Goal: Information Seeking & Learning: Understand process/instructions

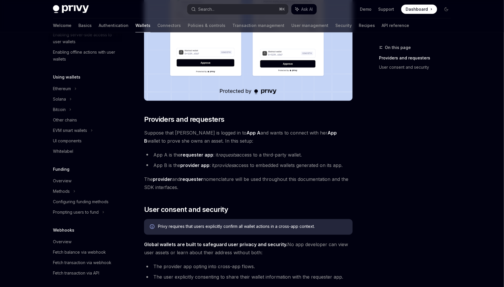
scroll to position [264, 0]
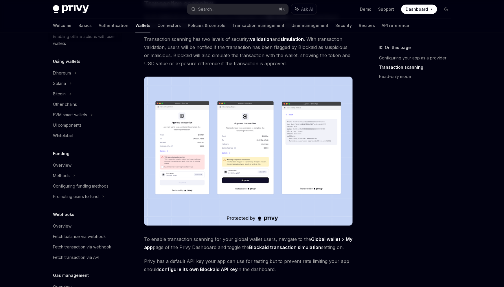
scroll to position [268, 0]
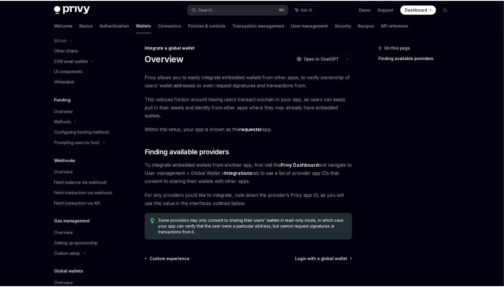
scroll to position [178, 0]
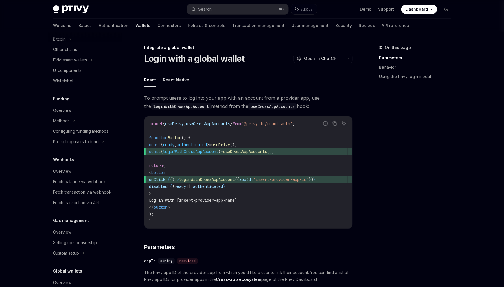
click at [251, 149] on span "useCrossAppAccounts" at bounding box center [245, 151] width 44 height 5
click at [206, 149] on span "loginWithCrossAppAccount" at bounding box center [191, 151] width 56 height 5
copy span "loginWithCrossAppAccount"
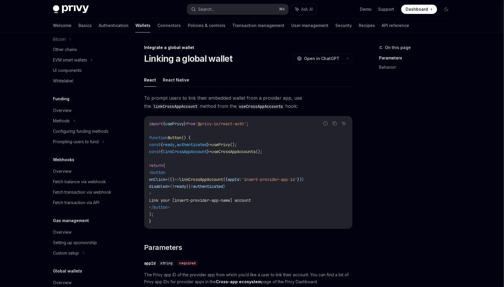
click at [207, 149] on span "linkCrossAppAccount" at bounding box center [185, 151] width 44 height 5
copy code "const { linkCrossAppAccount } = useCrossAppAccounts ();"
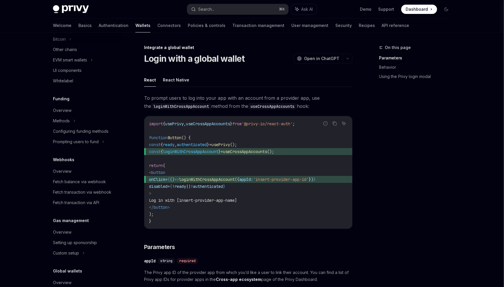
click at [220, 120] on code "import { usePrivy , useCrossAppAccounts } from '@privy-io/react-auth' ; functio…" at bounding box center [248, 172] width 199 height 104
click at [210, 149] on span "loginWithCrossAppAccount" at bounding box center [191, 151] width 56 height 5
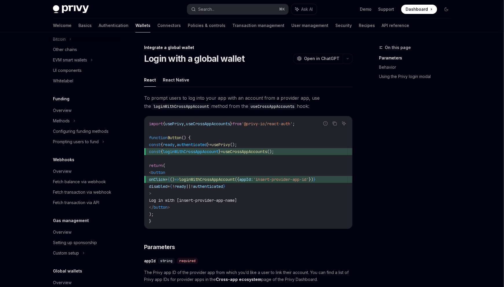
click at [273, 138] on code "import { usePrivy , useCrossAppAccounts } from '@privy-io/react-auth' ; functio…" at bounding box center [248, 172] width 199 height 104
drag, startPoint x: 262, startPoint y: 143, endPoint x: 182, endPoint y: 132, distance: 81.0
click at [182, 132] on code "import { usePrivy , useCrossAppAccounts } from '@privy-io/react-auth' ; functio…" at bounding box center [248, 172] width 199 height 104
click at [210, 197] on span "Log in with [insert-provider-app-name]" at bounding box center [193, 199] width 88 height 5
click at [215, 149] on span "loginWithCrossAppAccount" at bounding box center [191, 151] width 56 height 5
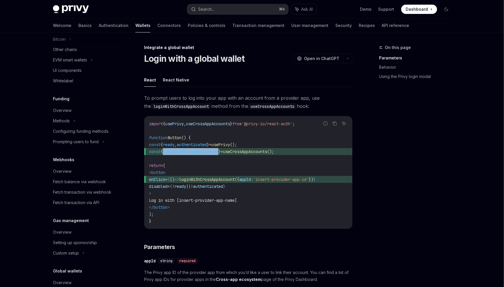
click at [215, 149] on span "loginWithCrossAppAccount" at bounding box center [191, 151] width 56 height 5
click at [260, 145] on code "import { usePrivy , useCrossAppAccounts } from '@privy-io/react-auth' ; functio…" at bounding box center [248, 172] width 199 height 104
click at [283, 177] on span "'insert-provider-app-id'" at bounding box center [281, 179] width 56 height 5
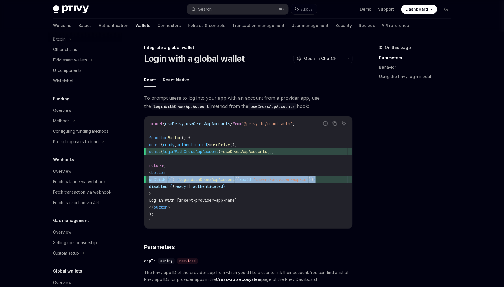
click at [283, 177] on span "'insert-provider-app-id'" at bounding box center [281, 179] width 56 height 5
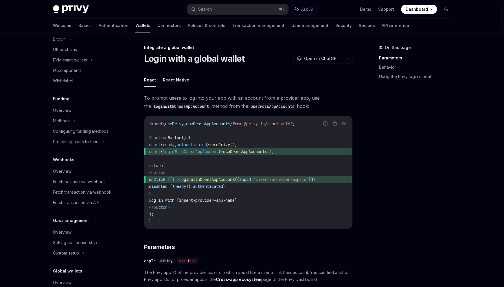
click at [257, 147] on code "import { usePrivy , useCrossAppAccounts } from '@privy-io/react-auth' ; functio…" at bounding box center [248, 172] width 199 height 104
click at [262, 149] on span "useCrossAppAccounts" at bounding box center [245, 151] width 44 height 5
copy code "const { loginWithCrossAppAccount } = useCrossAppAccounts ();"
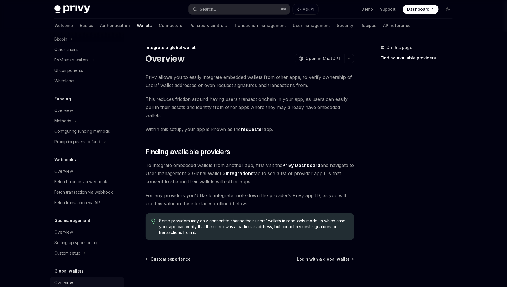
click at [73, 279] on div "Overview" at bounding box center [63, 282] width 19 height 7
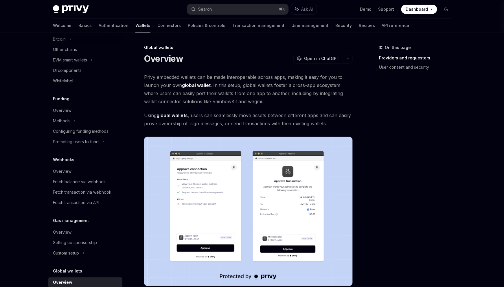
click at [215, 73] on span "Privy embedded wallets can be made interoperable across apps, making it easy fo…" at bounding box center [248, 89] width 209 height 32
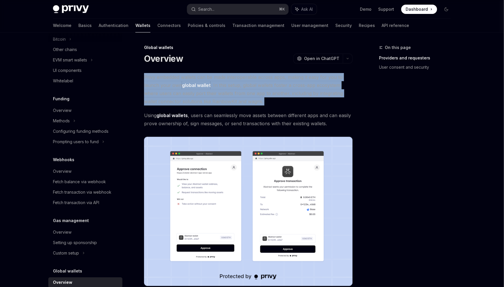
click at [215, 73] on span "Privy embedded wallets can be made interoperable across apps, making it easy fo…" at bounding box center [248, 89] width 209 height 32
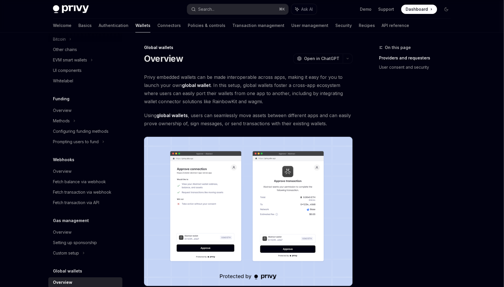
click at [394, 106] on div "On this page Providers and requesters User consent and security" at bounding box center [412, 165] width 88 height 243
click at [273, 111] on span "Using global wallets , users can seamlessly move assets between different apps …" at bounding box center [248, 119] width 209 height 16
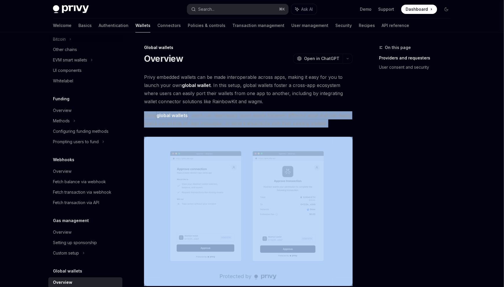
drag, startPoint x: 273, startPoint y: 92, endPoint x: 294, endPoint y: 95, distance: 21.4
click at [273, 111] on span "Using global wallets , users can seamlessly move assets between different apps …" at bounding box center [248, 119] width 209 height 16
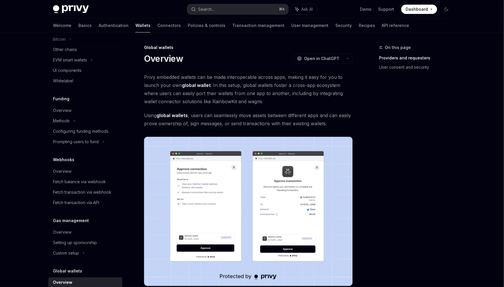
click at [368, 95] on div "On this page Providers and requesters User consent and security" at bounding box center [412, 165] width 88 height 243
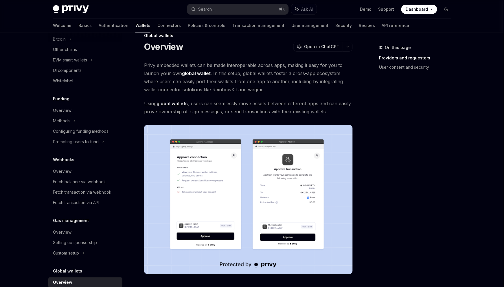
scroll to position [26, 0]
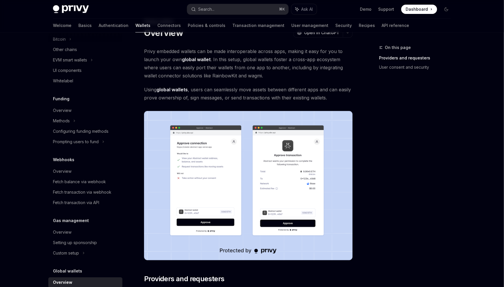
click at [297, 274] on h2 "​ Providers and requesters" at bounding box center [248, 278] width 209 height 9
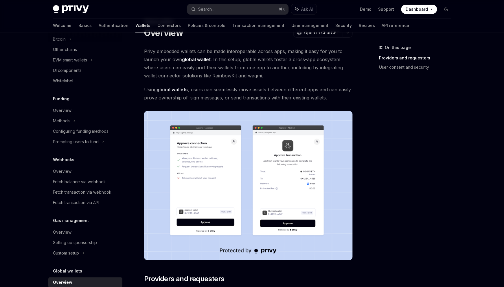
drag, startPoint x: 265, startPoint y: 217, endPoint x: 216, endPoint y: 214, distance: 49.0
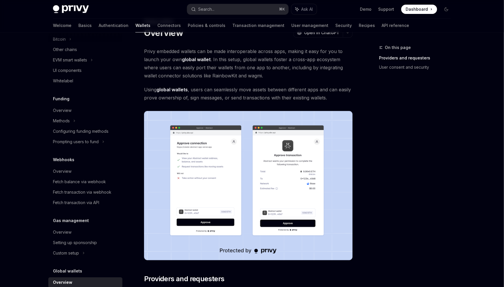
drag, startPoint x: 272, startPoint y: 214, endPoint x: 312, endPoint y: 216, distance: 40.0
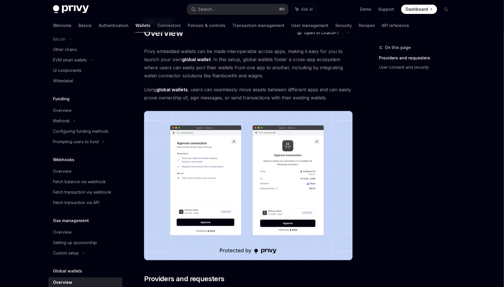
drag, startPoint x: 263, startPoint y: 217, endPoint x: 219, endPoint y: 219, distance: 43.8
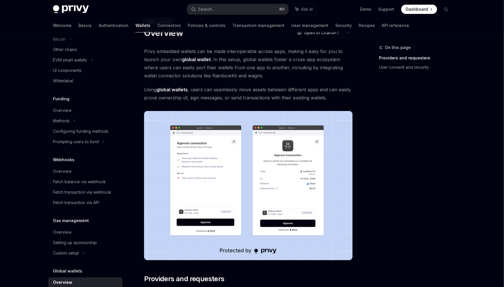
drag, startPoint x: 179, startPoint y: 231, endPoint x: 299, endPoint y: 226, distance: 119.7
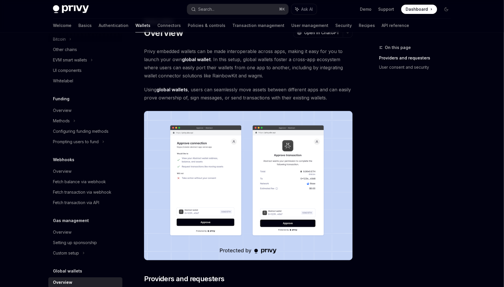
drag, startPoint x: 239, startPoint y: 214, endPoint x: 235, endPoint y: 218, distance: 5.5
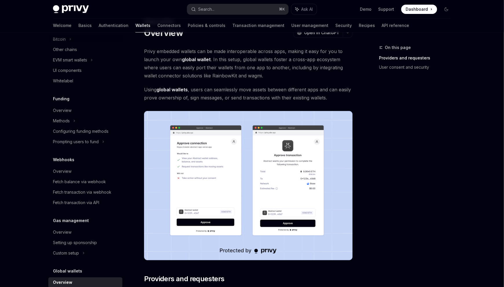
drag, startPoint x: 180, startPoint y: 231, endPoint x: 213, endPoint y: 227, distance: 33.8
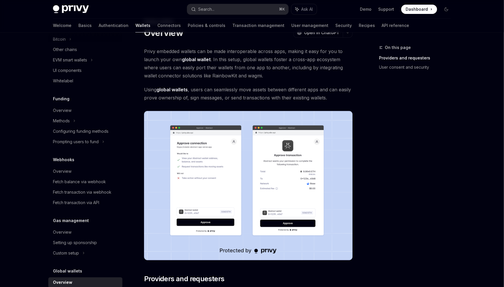
drag, startPoint x: 235, startPoint y: 218, endPoint x: 211, endPoint y: 220, distance: 24.1
drag, startPoint x: 178, startPoint y: 229, endPoint x: 296, endPoint y: 228, distance: 118.2
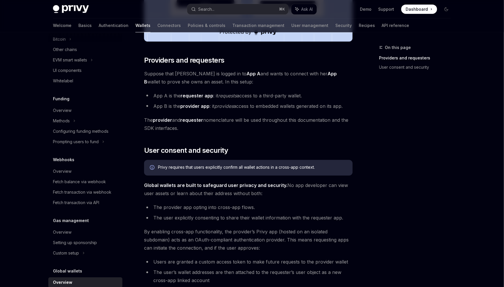
scroll to position [194, 0]
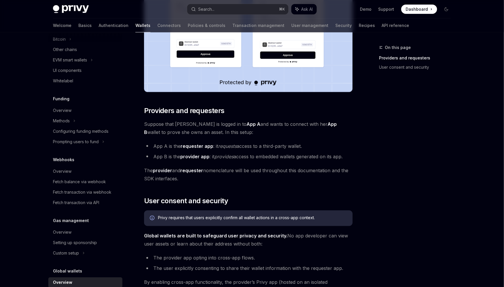
click at [272, 278] on span "By enabling cross-app functionality, the provider’s Privy app (hosted on an iso…" at bounding box center [248, 290] width 209 height 24
drag, startPoint x: 210, startPoint y: 186, endPoint x: 250, endPoint y: 188, distance: 40.0
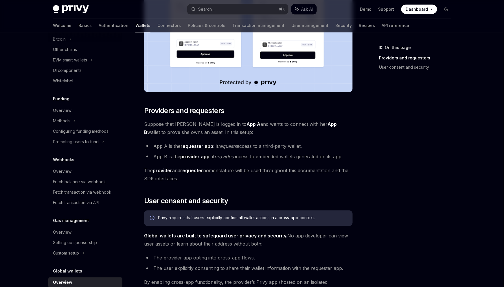
drag, startPoint x: 232, startPoint y: 199, endPoint x: 243, endPoint y: 196, distance: 11.4
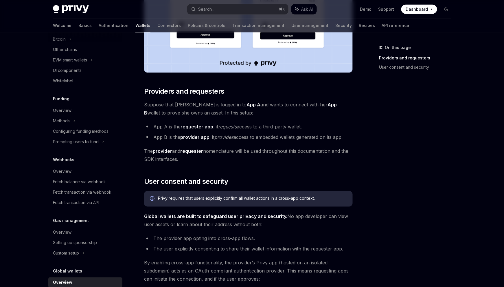
scroll to position [252, 0]
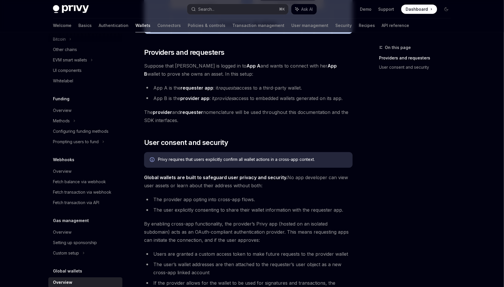
click at [179, 200] on div "Privy embedded wallets can be made interoperable across apps, making it easy fo…" at bounding box center [248, 108] width 209 height 575
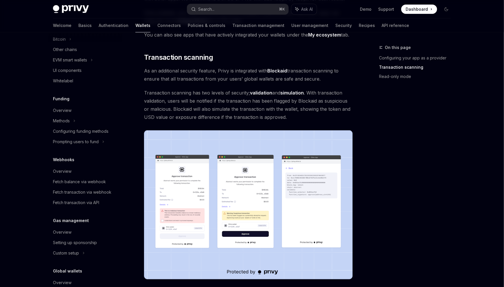
scroll to position [222, 0]
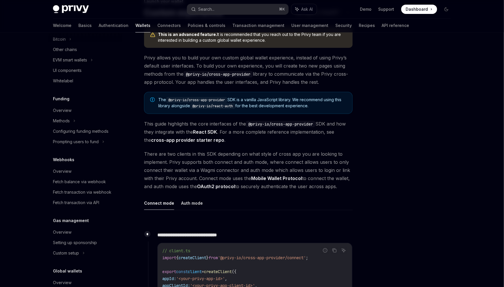
scroll to position [68, 0]
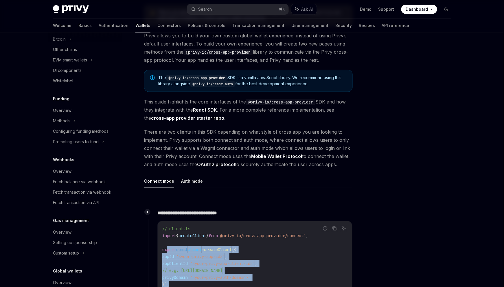
drag, startPoint x: 233, startPoint y: 198, endPoint x: 194, endPoint y: 175, distance: 45.8
click at [189, 225] on code "// client.ts import { createClient } from '@privy-io/cross-app-provider/connect…" at bounding box center [254, 256] width 185 height 63
click at [215, 261] on span "'<your-privy-app-client-id>'" at bounding box center [222, 263] width 65 height 5
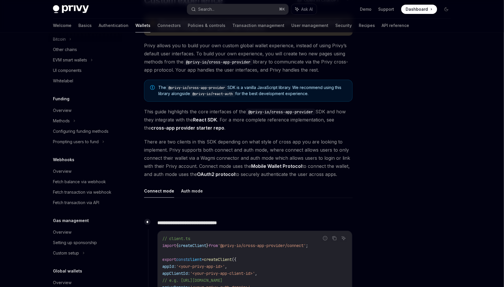
scroll to position [101, 0]
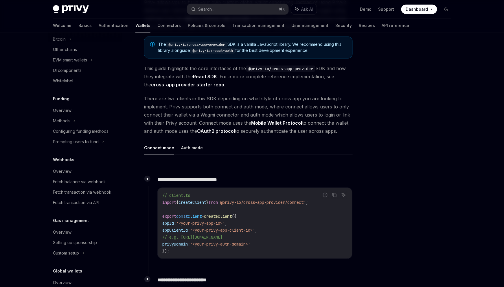
click at [214, 276] on p "**********" at bounding box center [231, 279] width 146 height 6
click at [289, 276] on p "**********" at bounding box center [231, 279] width 146 height 6
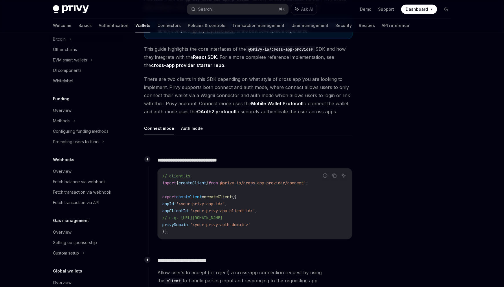
scroll to position [122, 0]
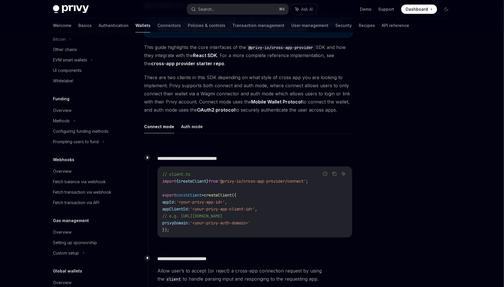
click at [252, 267] on span "Allow user’s to accept (or reject) a cross-app connection request by using the …" at bounding box center [255, 275] width 195 height 16
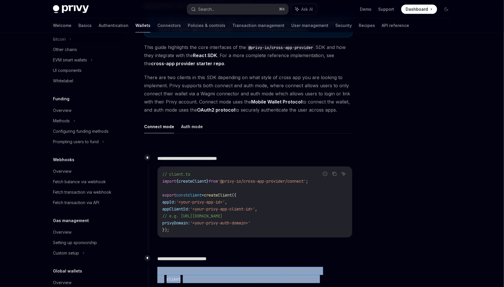
click at [252, 267] on span "Allow user’s to accept (or reject) a cross-app connection request by using the …" at bounding box center [255, 275] width 195 height 16
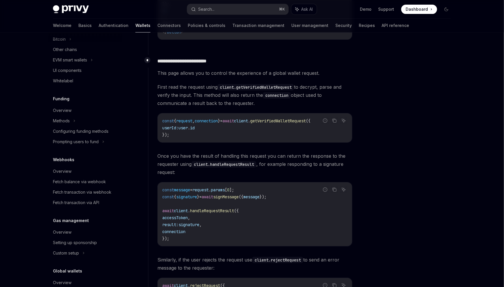
scroll to position [676, 0]
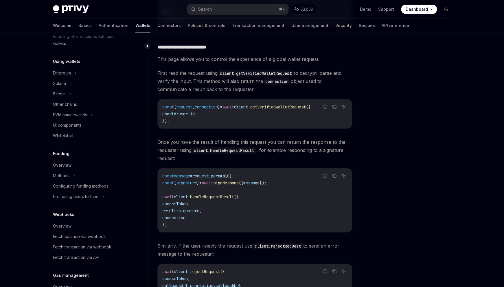
click at [109, 227] on div "Wallets overview Chain support Embedded wallets Create a wallet Get a wallet Up…" at bounding box center [85, 151] width 74 height 465
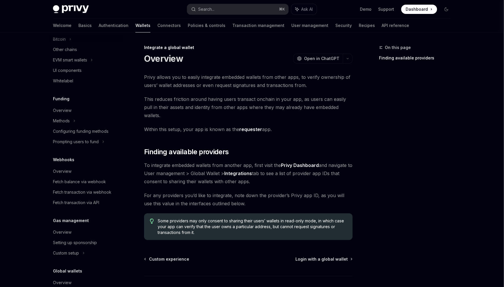
type textarea "*"
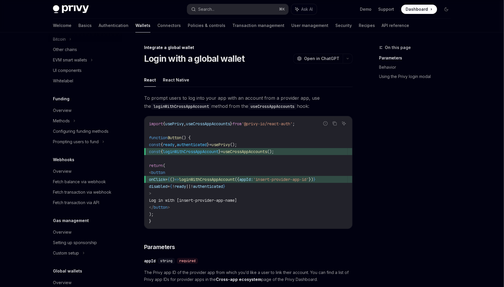
click at [318, 129] on code "import { usePrivy , useCrossAppAccounts } from '@privy-io/react-auth' ; functio…" at bounding box center [248, 172] width 199 height 104
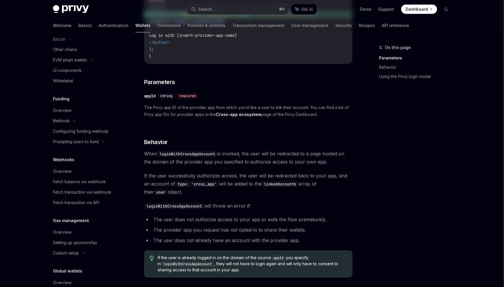
scroll to position [210, 0]
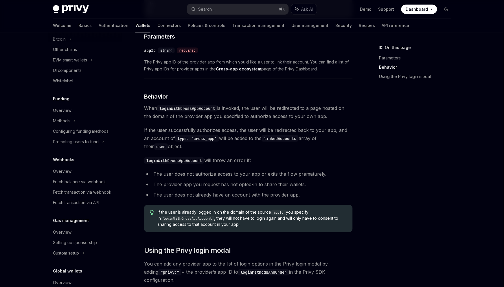
click at [215, 216] on code "loginWithCrossAppAccount" at bounding box center [187, 219] width 53 height 6
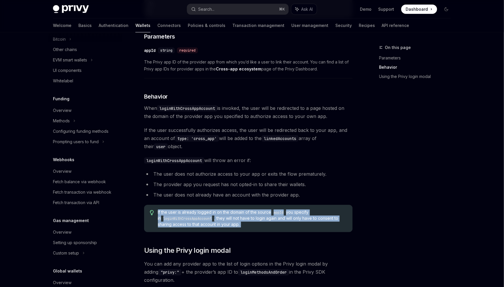
click at [215, 216] on code "loginWithCrossAppAccount" at bounding box center [187, 219] width 53 height 6
click at [252, 205] on div "If the user is already logged in on the domain of the source appId you specify …" at bounding box center [248, 218] width 209 height 27
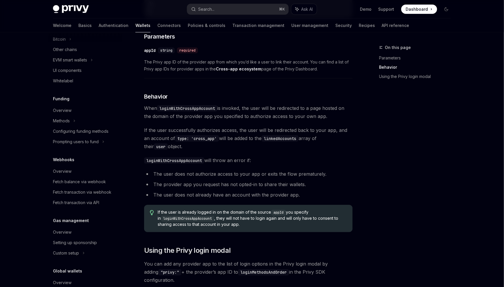
click at [252, 209] on span "If the user is already logged in on the domain of the source appId you specify …" at bounding box center [252, 218] width 189 height 18
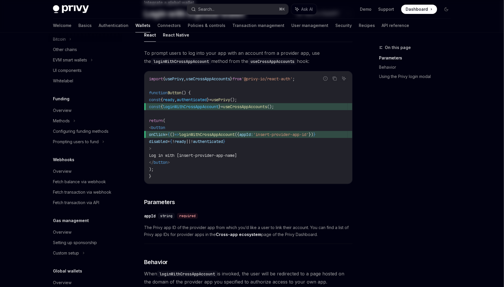
scroll to position [0, 0]
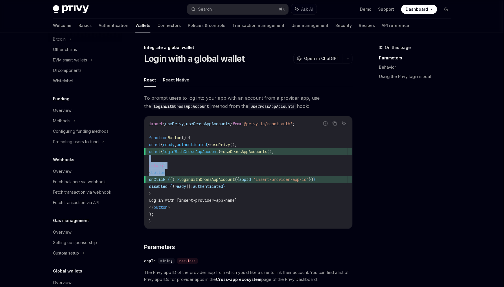
drag, startPoint x: 213, startPoint y: 125, endPoint x: 181, endPoint y: 117, distance: 33.3
click at [181, 120] on code "import { usePrivy , useCrossAppAccounts } from '@privy-io/react-auth' ; functio…" at bounding box center [248, 172] width 199 height 104
click at [224, 132] on code "import { usePrivy , useCrossAppAccounts } from '@privy-io/react-auth' ; functio…" at bounding box center [248, 172] width 199 height 104
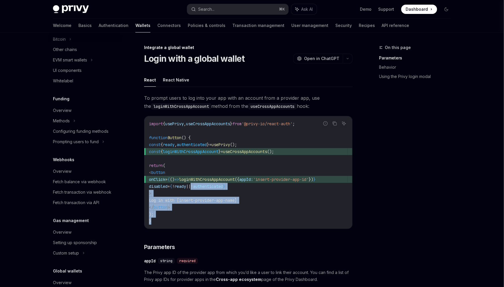
drag, startPoint x: 221, startPoint y: 140, endPoint x: 259, endPoint y: 165, distance: 45.9
click at [247, 155] on code "import { usePrivy , useCrossAppAccounts } from '@privy-io/react-auth' ; functio…" at bounding box center [248, 172] width 199 height 104
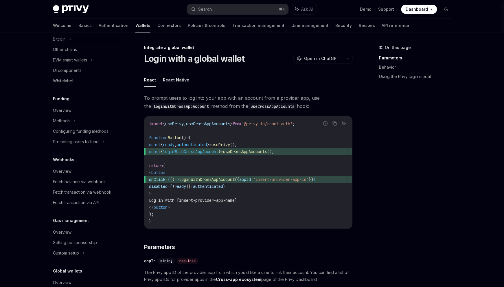
drag, startPoint x: 235, startPoint y: 160, endPoint x: 189, endPoint y: 123, distance: 59.1
click at [189, 123] on code "import { usePrivy , useCrossAppAccounts } from '@privy-io/react-auth' ; functio…" at bounding box center [248, 172] width 199 height 104
click at [257, 156] on code "import { usePrivy , useCrossAppAccounts } from '@privy-io/react-auth' ; functio…" at bounding box center [248, 172] width 199 height 104
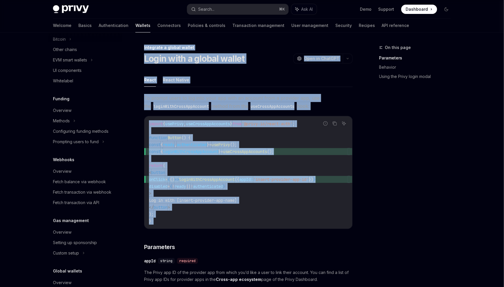
drag, startPoint x: 387, startPoint y: 161, endPoint x: 310, endPoint y: 172, distance: 77.7
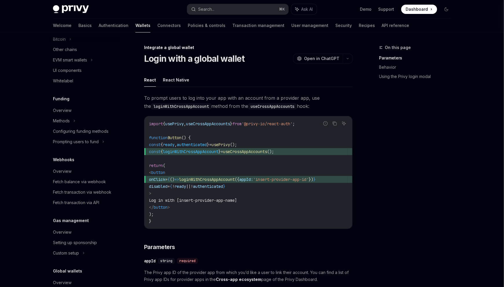
click at [235, 157] on code "import { usePrivy , useCrossAppAccounts } from '@privy-io/react-auth' ; functio…" at bounding box center [248, 172] width 199 height 104
